Goal: Information Seeking & Learning: Learn about a topic

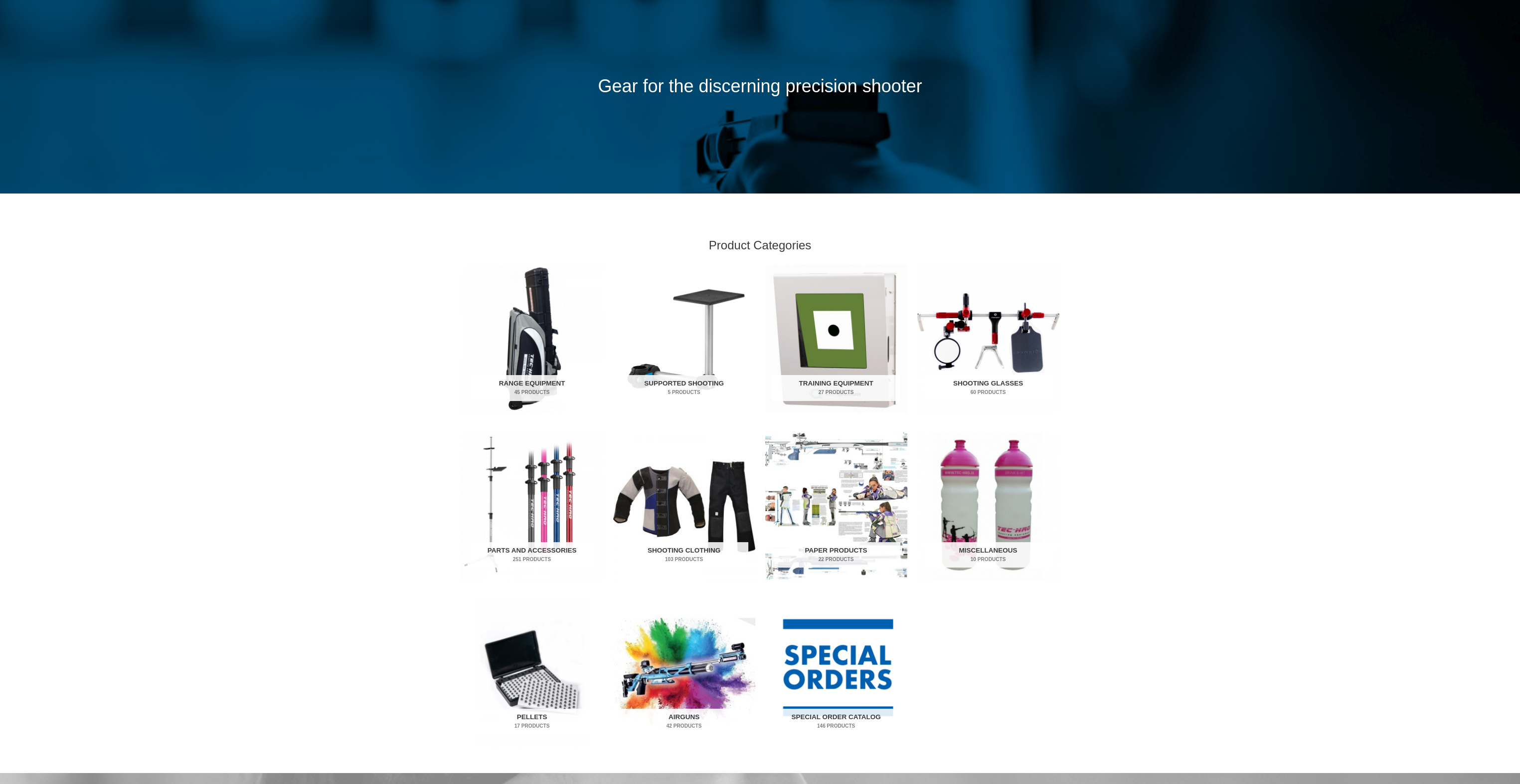
scroll to position [199, 0]
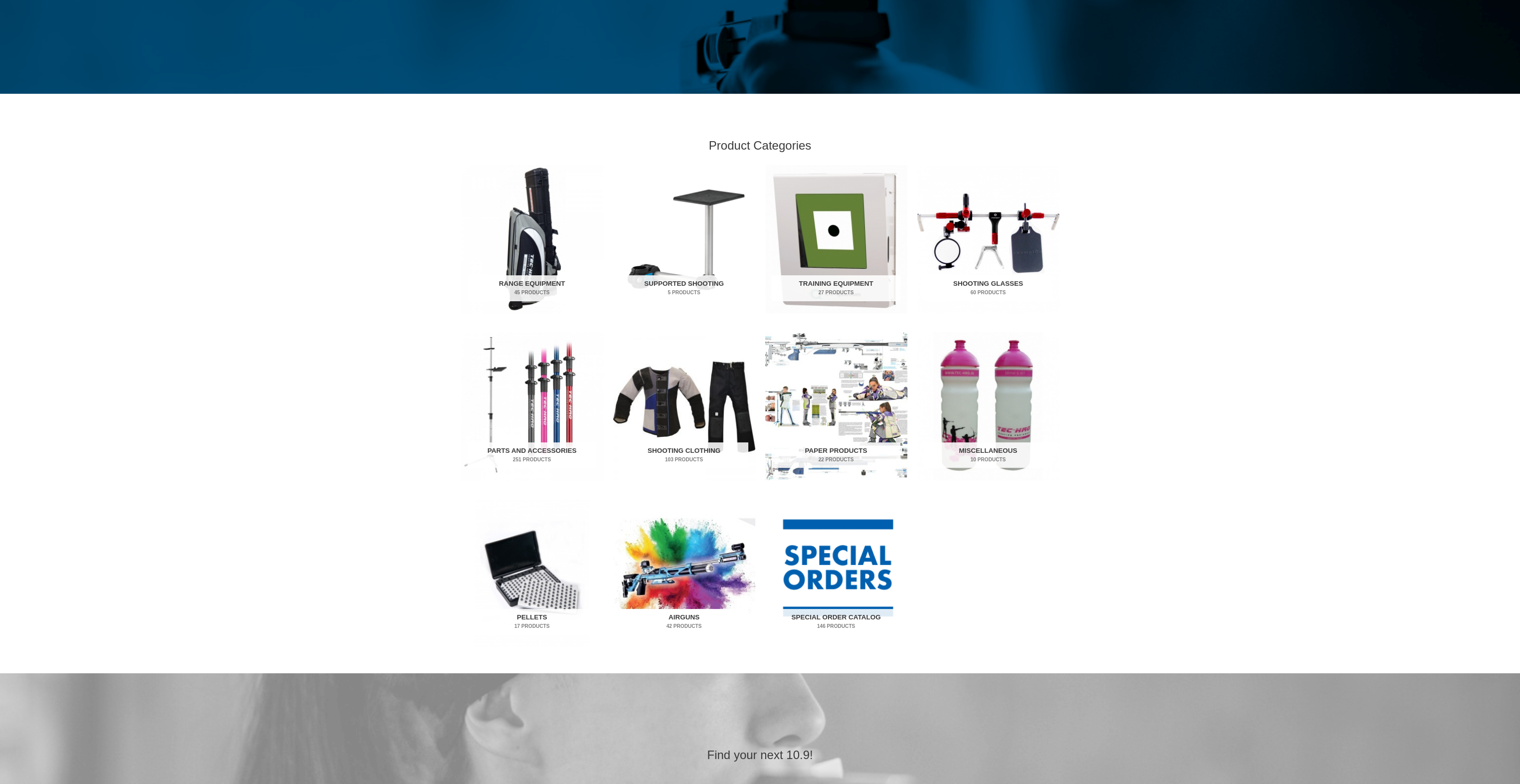
click at [670, 574] on img "Visit product category Airguns" at bounding box center [684, 573] width 142 height 148
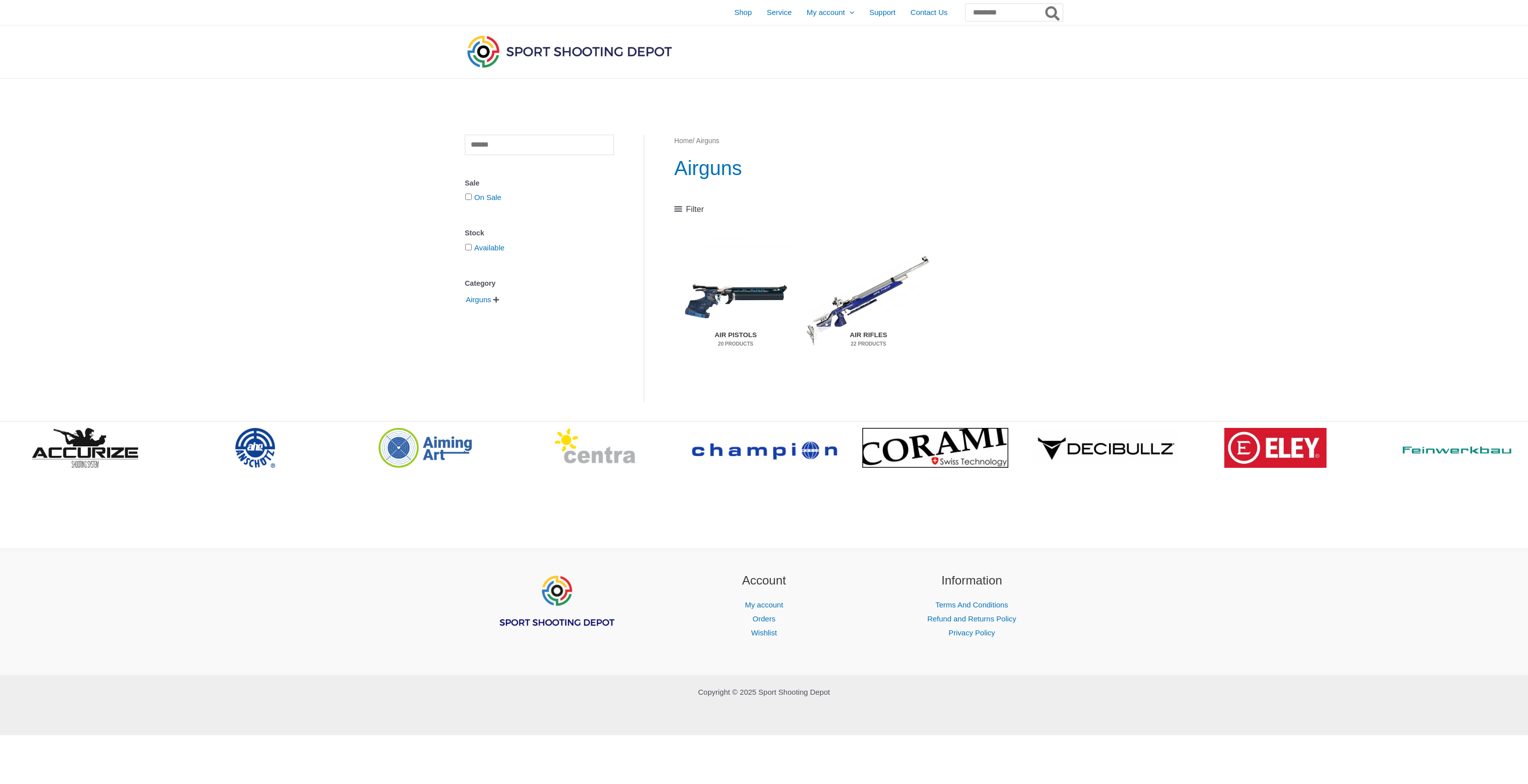
click at [750, 297] on img "Visit product category Air Pistols" at bounding box center [736, 300] width 123 height 129
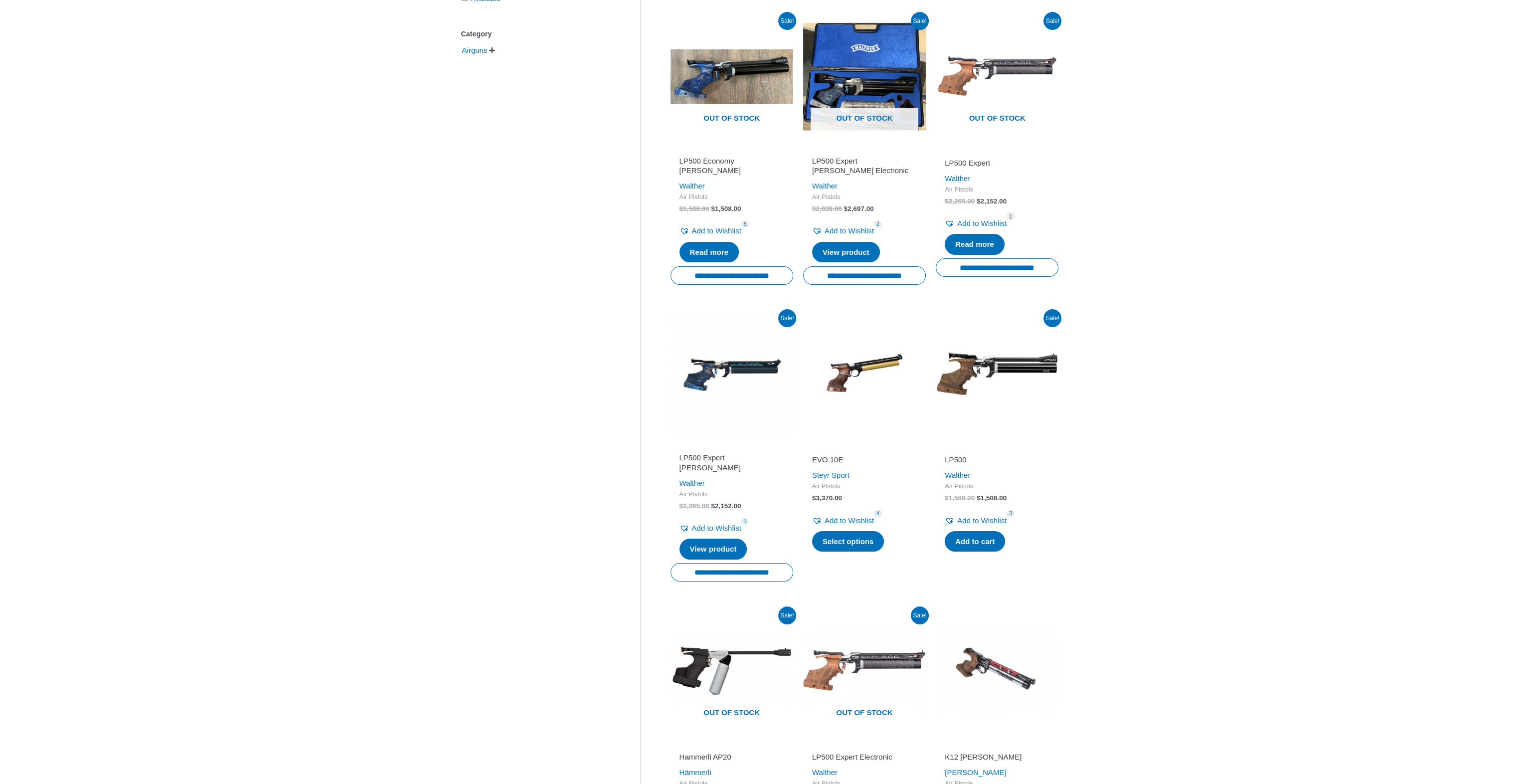
scroll to position [299, 0]
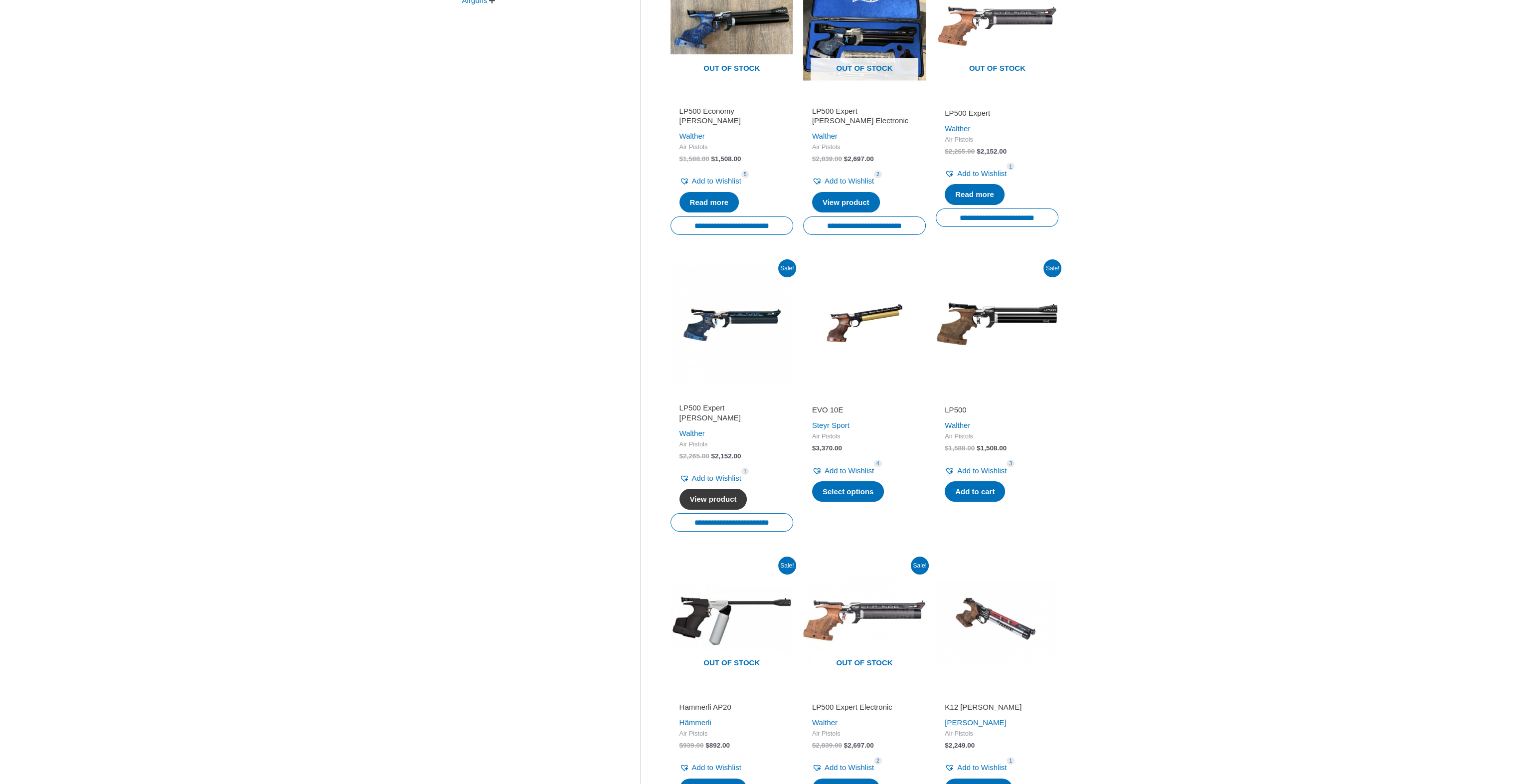
click at [714, 490] on link "View product" at bounding box center [713, 499] width 68 height 21
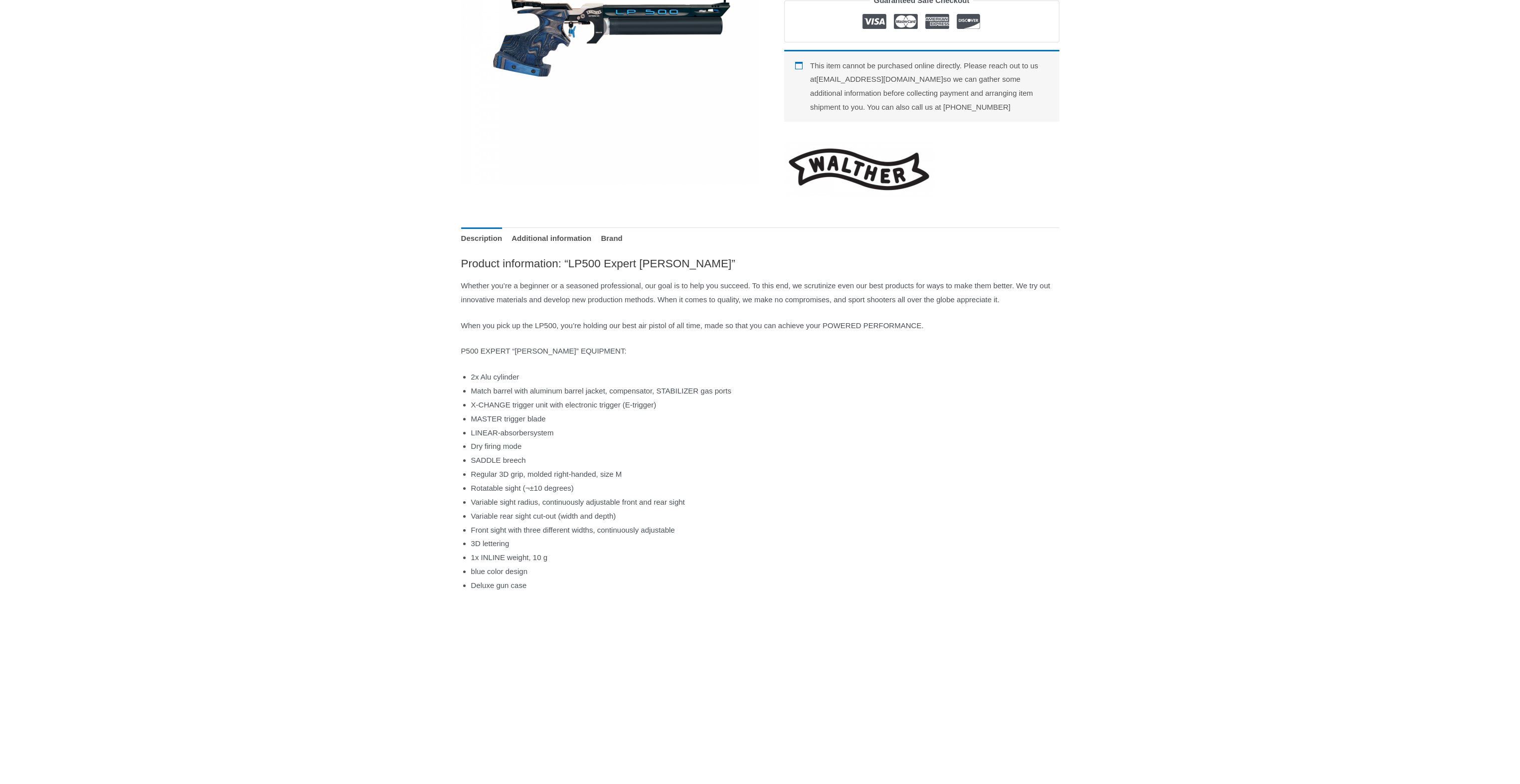
scroll to position [299, 0]
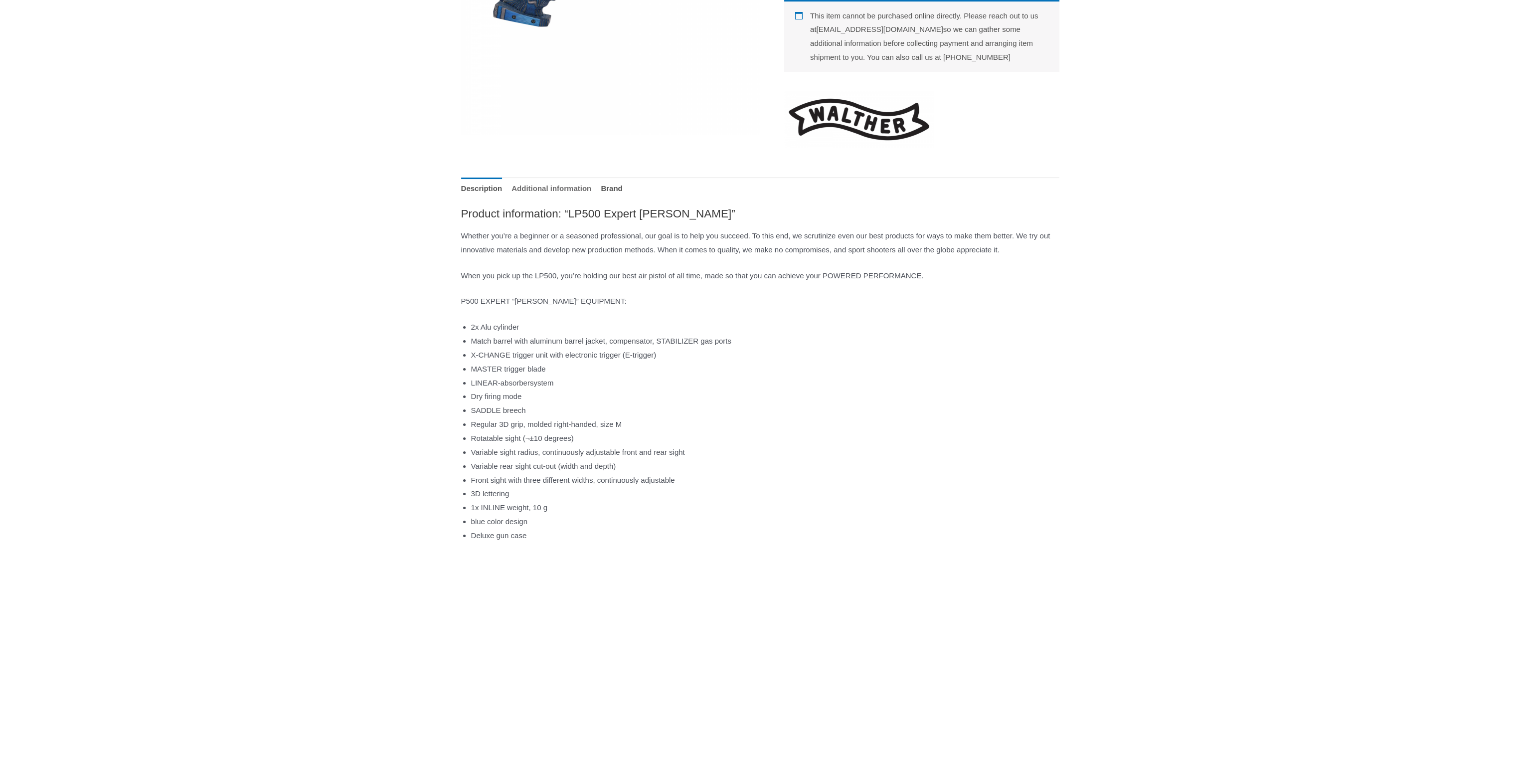
click at [578, 199] on link "Additional information" at bounding box center [552, 188] width 80 height 21
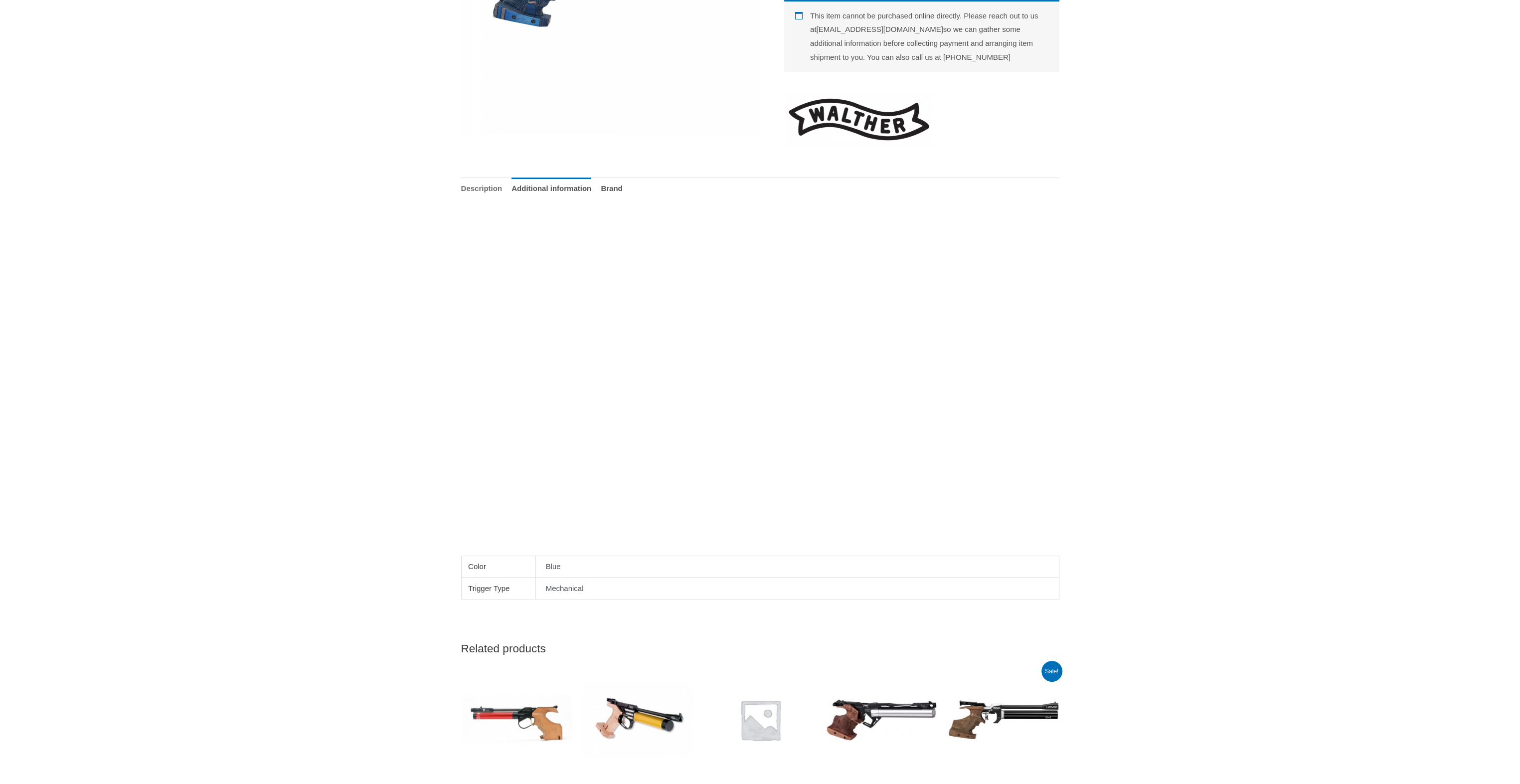
click at [479, 199] on link "Description" at bounding box center [482, 188] width 42 height 21
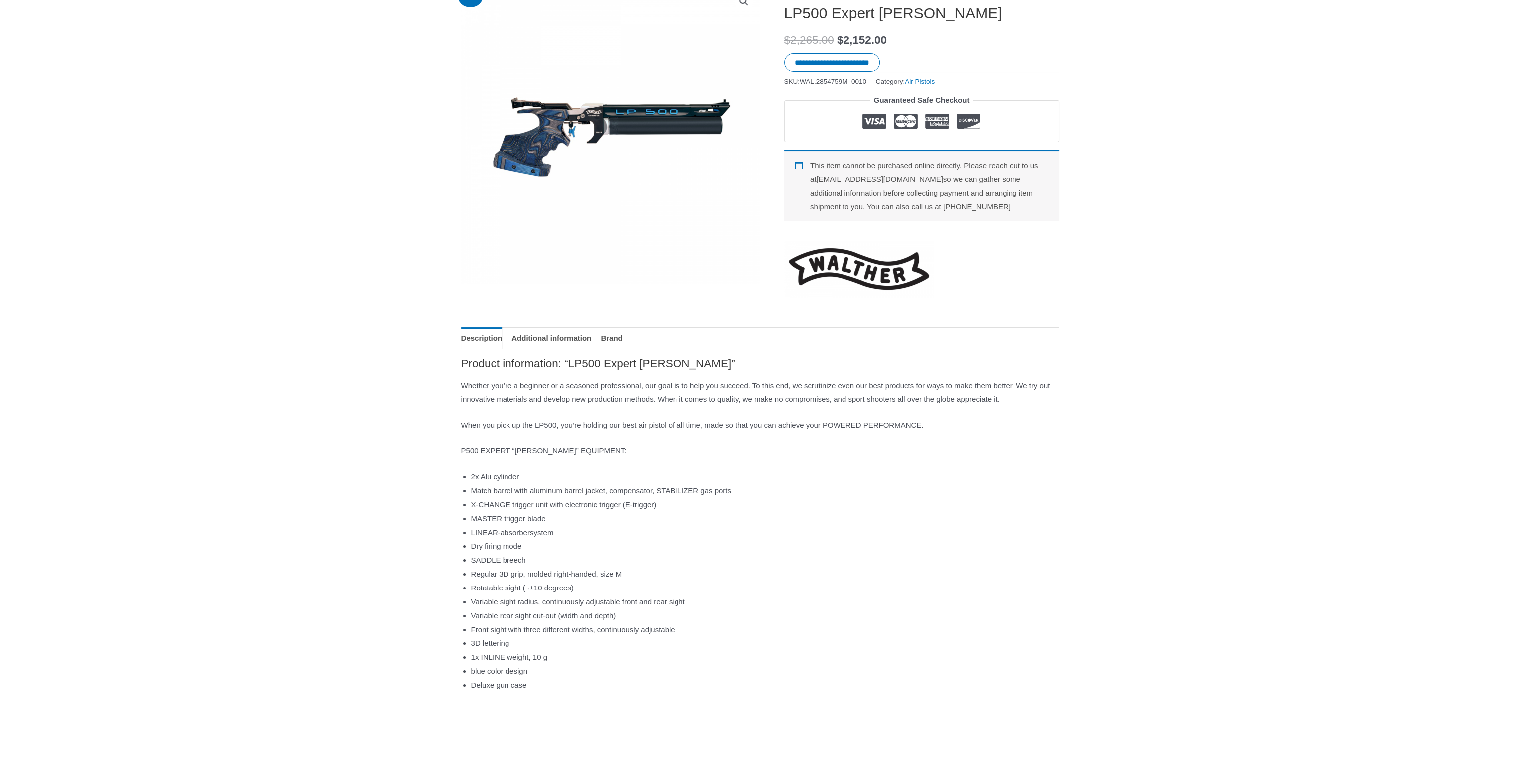
scroll to position [0, 0]
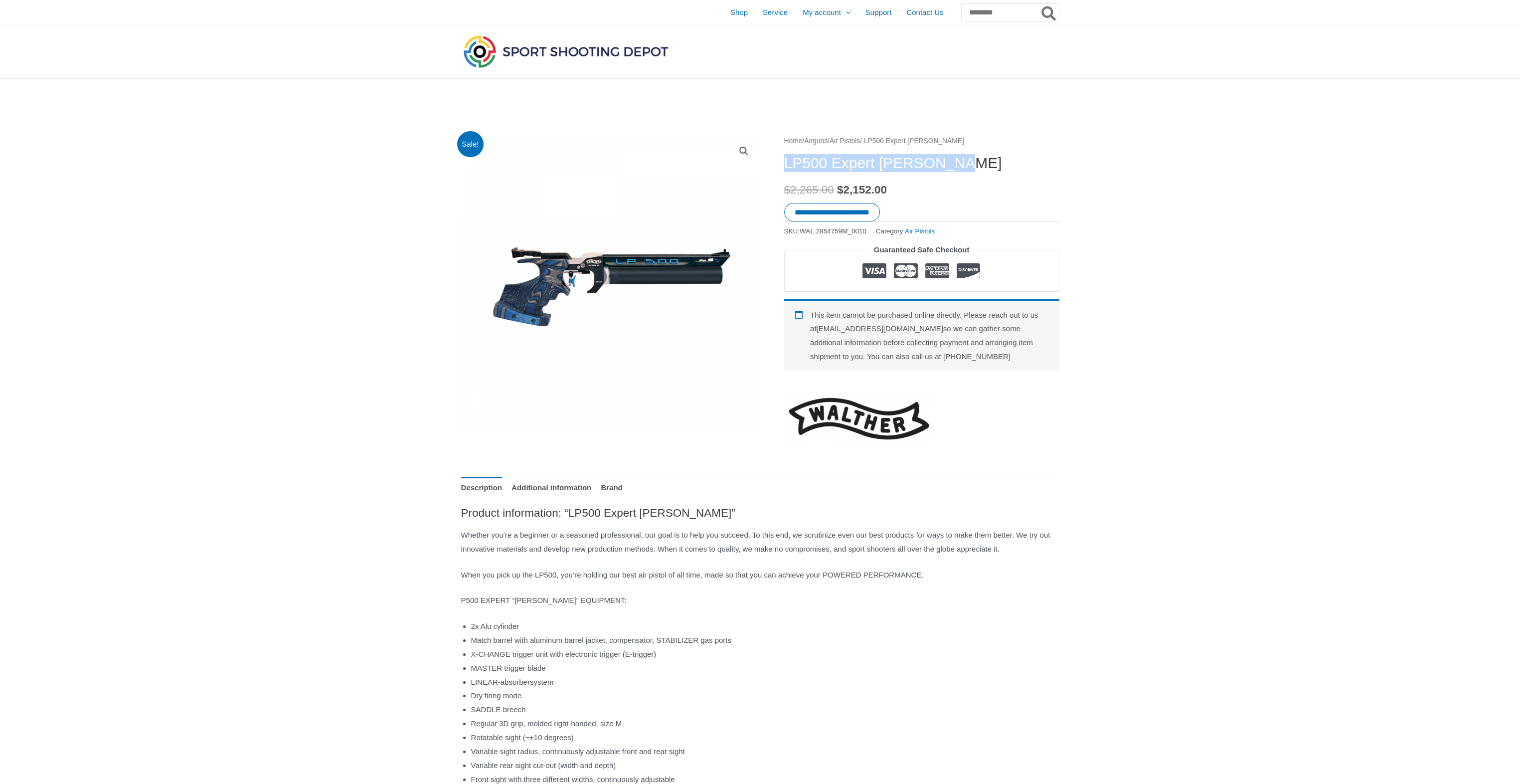
drag, startPoint x: 784, startPoint y: 162, endPoint x: 968, endPoint y: 170, distance: 184.2
click at [968, 170] on h1 "LP500 Expert [PERSON_NAME]" at bounding box center [922, 163] width 275 height 18
drag, startPoint x: 968, startPoint y: 170, endPoint x: 932, endPoint y: 166, distance: 36.2
